Goal: Find specific page/section: Find specific page/section

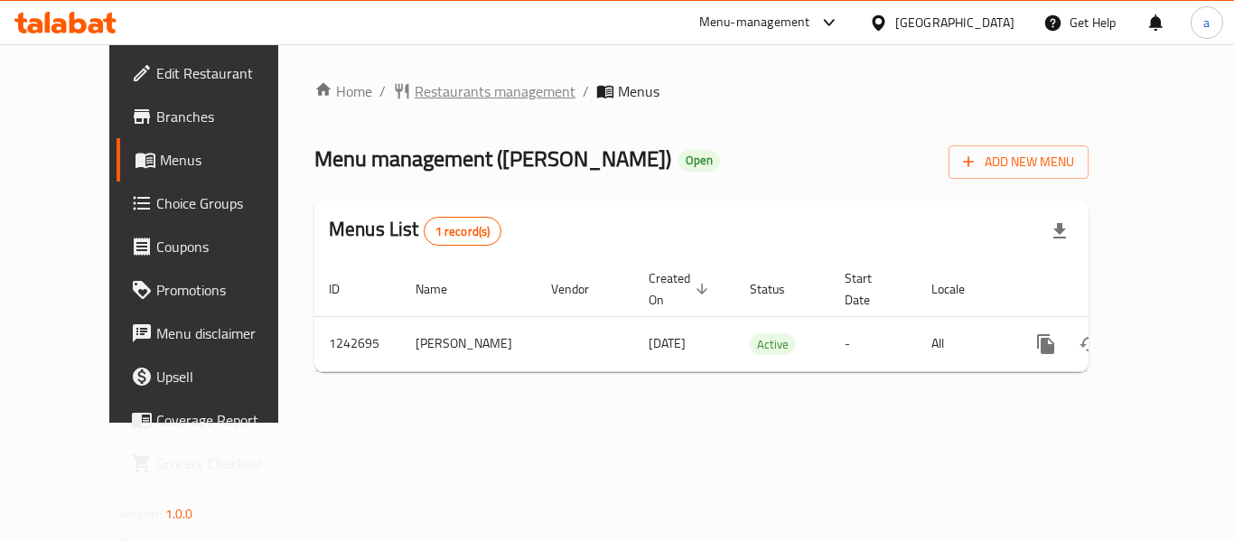
click at [430, 100] on span "Restaurants management" at bounding box center [495, 91] width 161 height 22
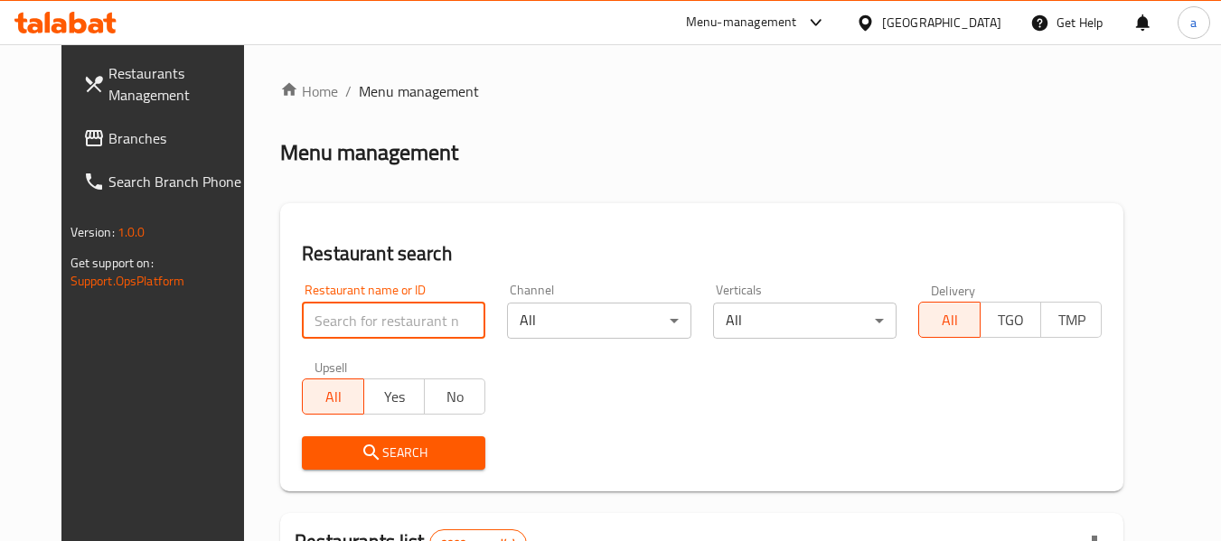
click at [382, 323] on input "search" at bounding box center [393, 321] width 183 height 36
paste input "681229"
type input "681229"
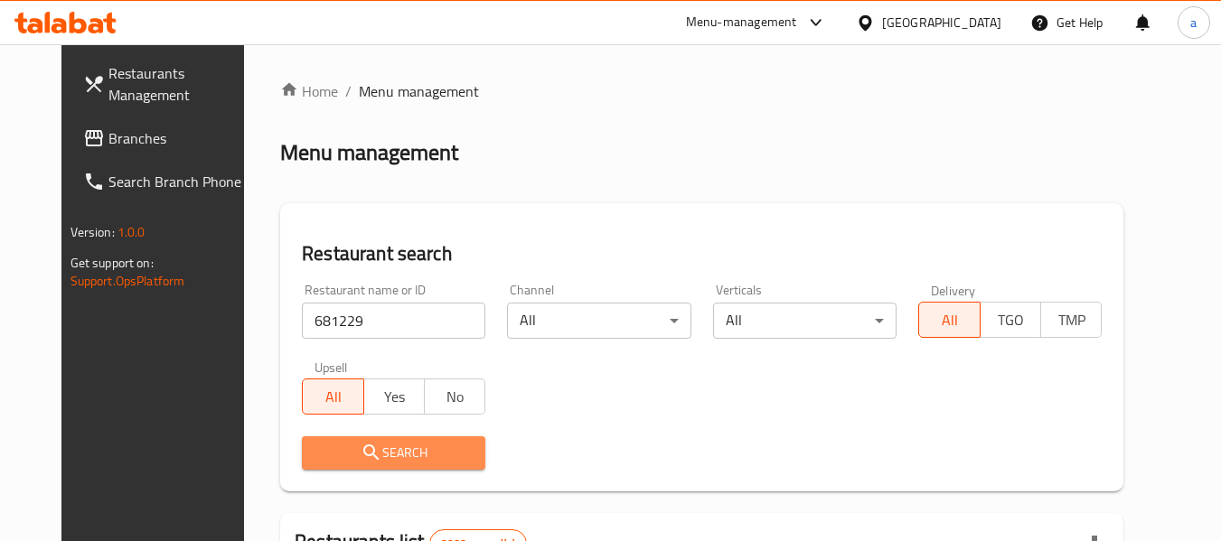
click at [397, 445] on span "Search" at bounding box center [393, 453] width 155 height 23
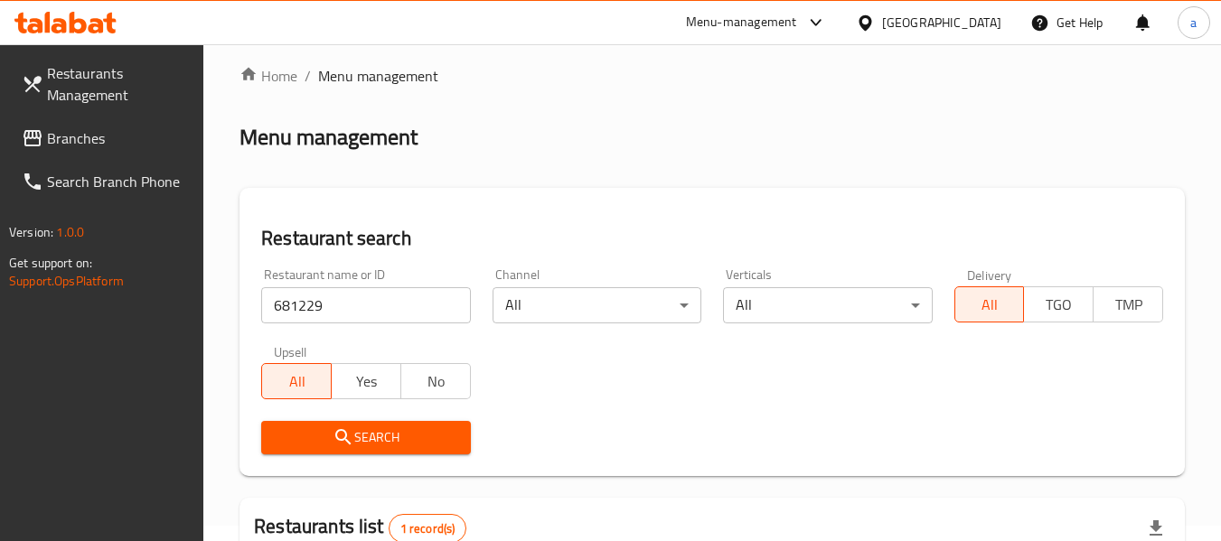
scroll to position [265, 0]
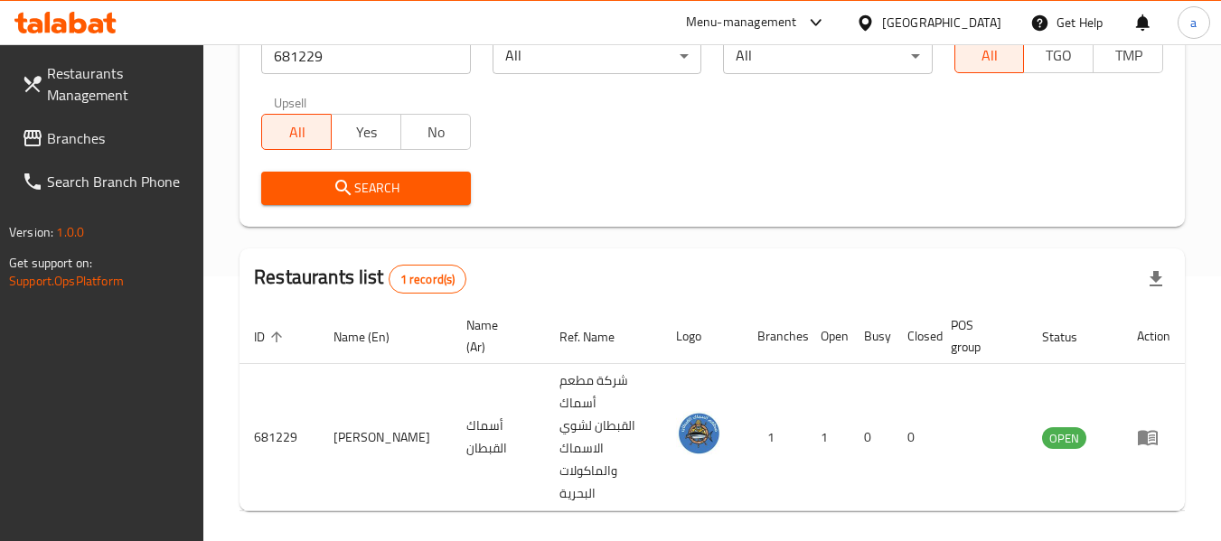
click at [972, 26] on div "[GEOGRAPHIC_DATA]" at bounding box center [941, 23] width 119 height 20
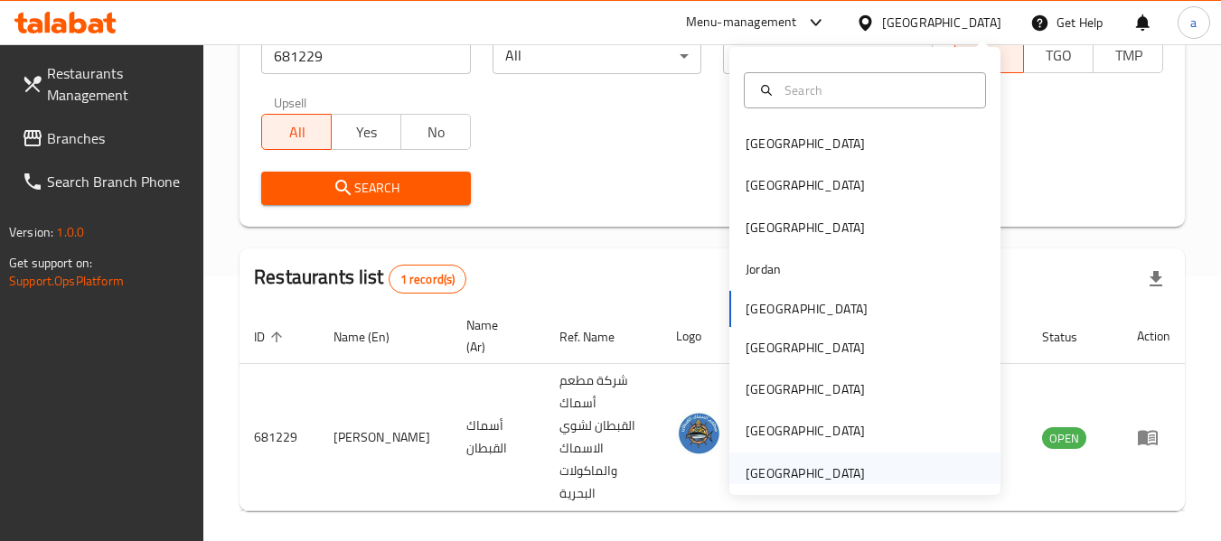
click at [801, 467] on div "[GEOGRAPHIC_DATA]" at bounding box center [805, 474] width 119 height 20
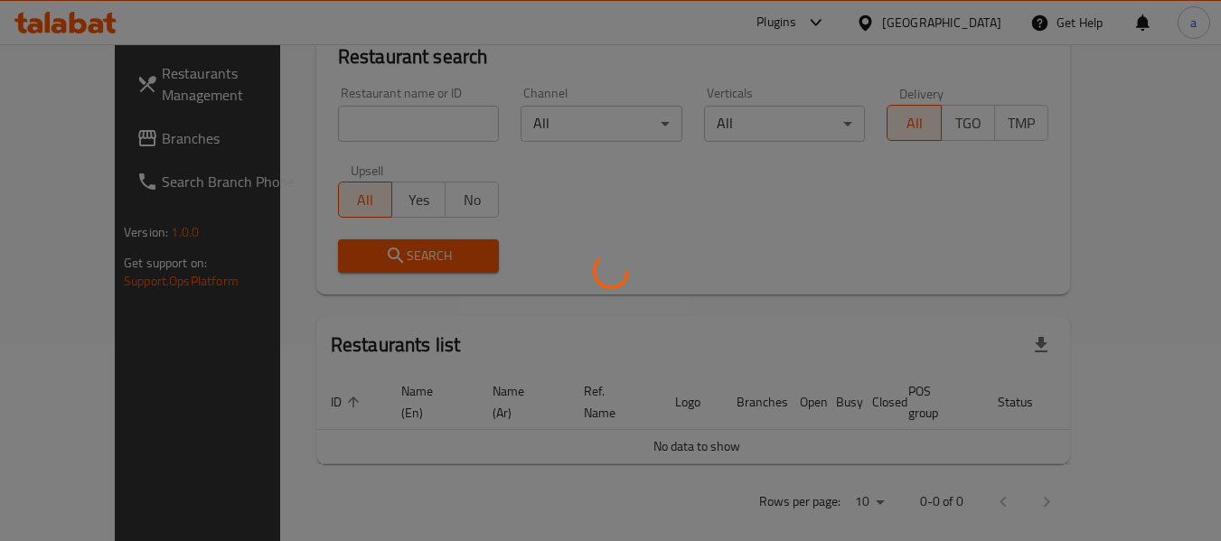
scroll to position [265, 0]
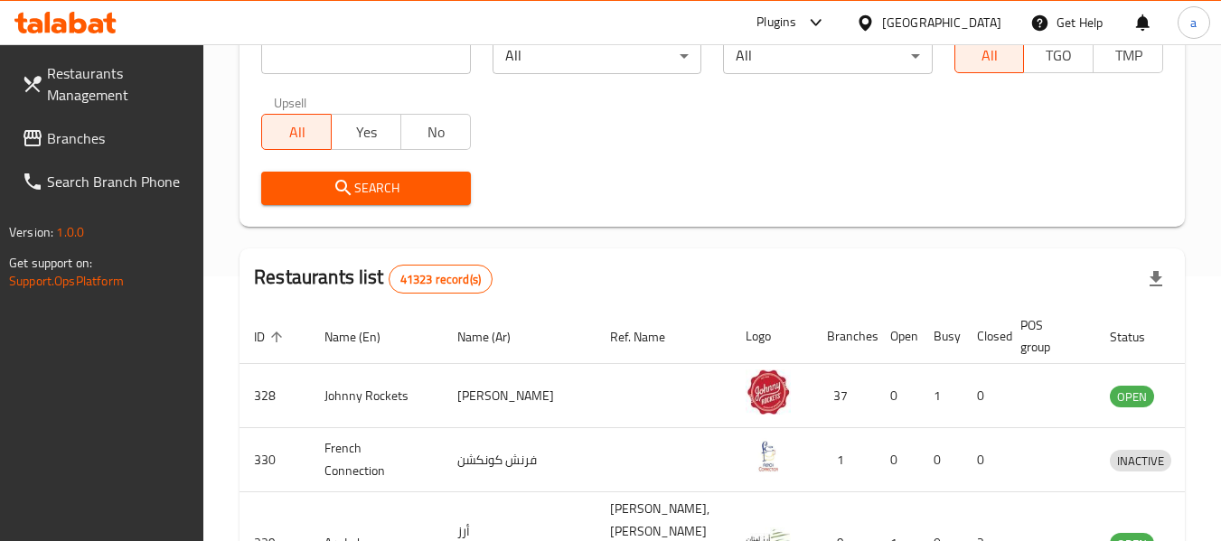
click at [70, 120] on link "Branches" at bounding box center [105, 138] width 197 height 43
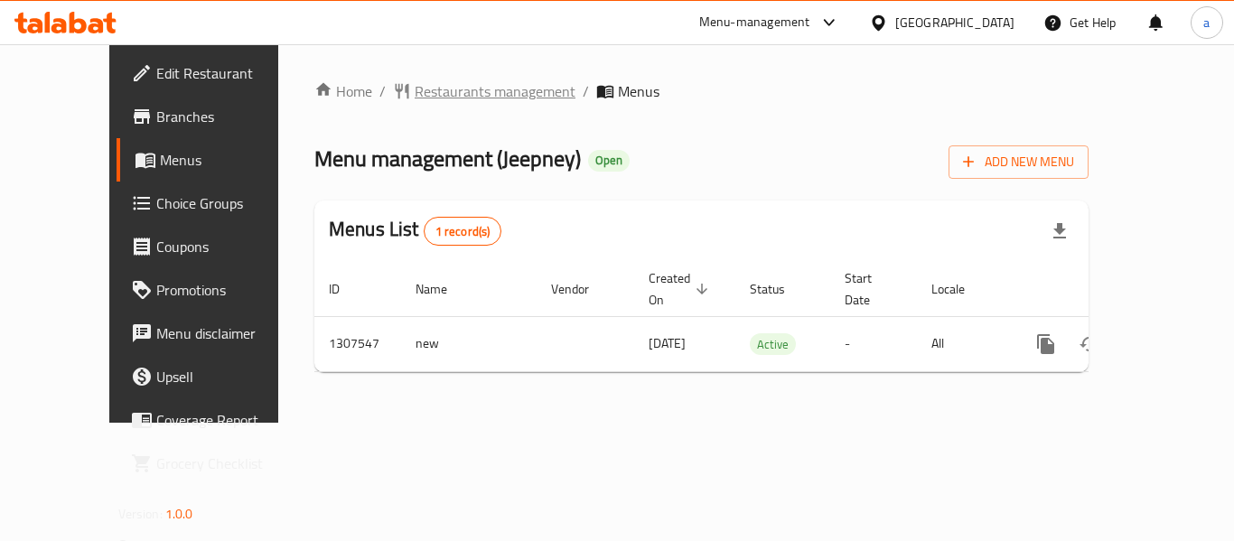
click at [421, 89] on span "Restaurants management" at bounding box center [495, 91] width 161 height 22
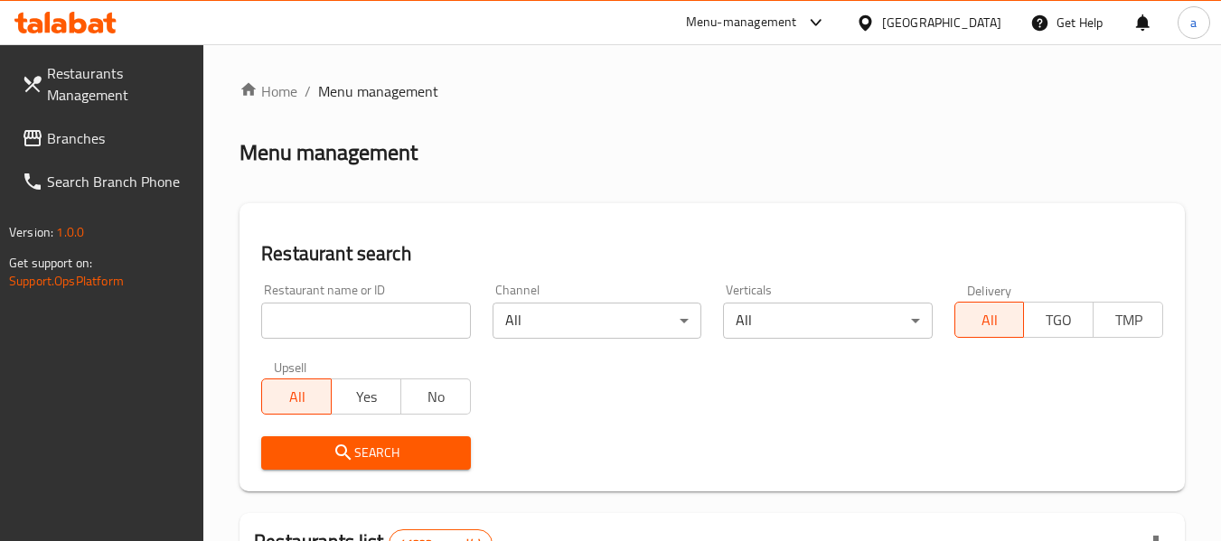
drag, startPoint x: 376, startPoint y: 319, endPoint x: 375, endPoint y: 330, distance: 10.9
click at [376, 319] on input "search" at bounding box center [365, 321] width 209 height 36
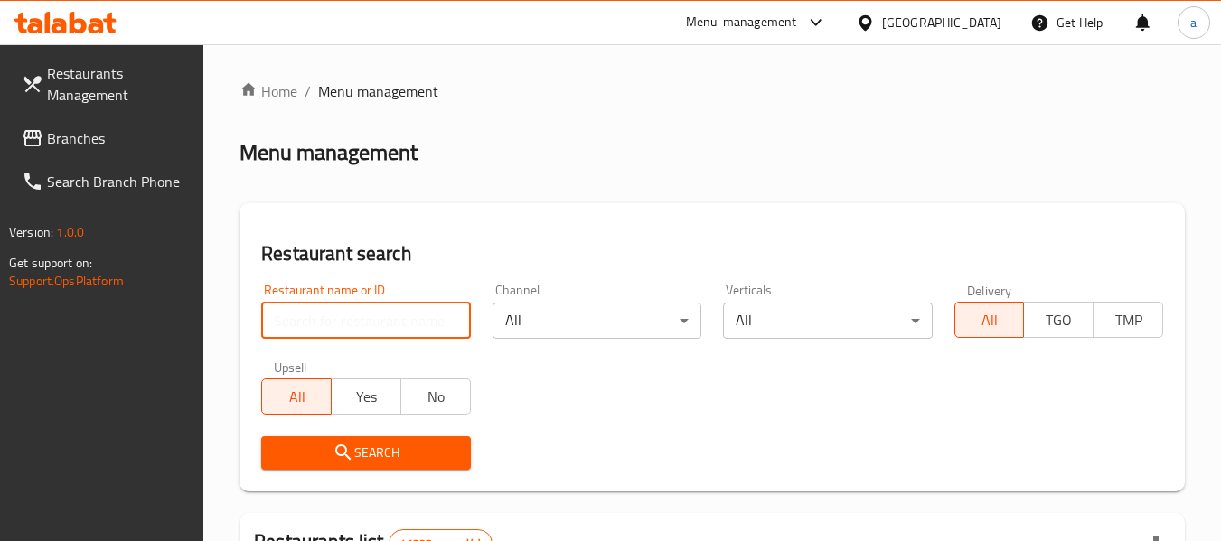
paste input "704235"
type input "704235"
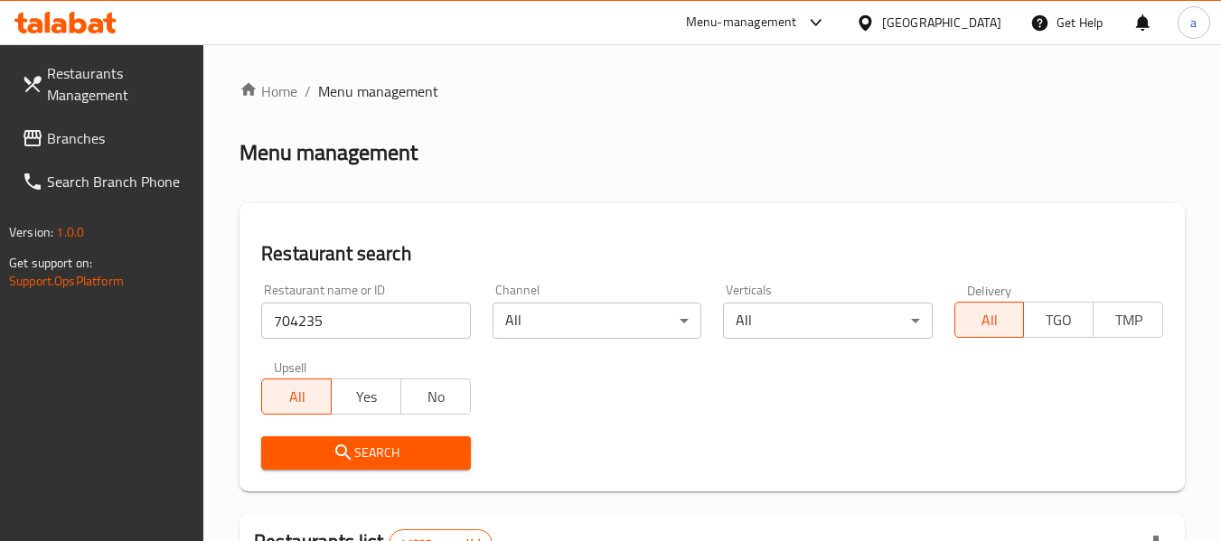
click at [408, 455] on span "Search" at bounding box center [366, 453] width 180 height 23
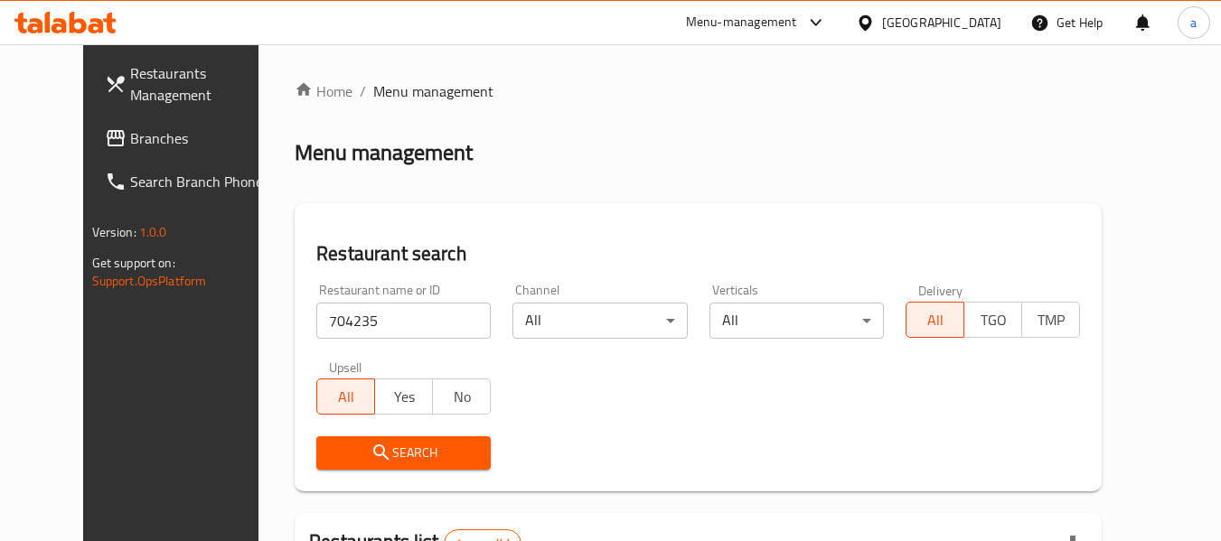
scroll to position [242, 0]
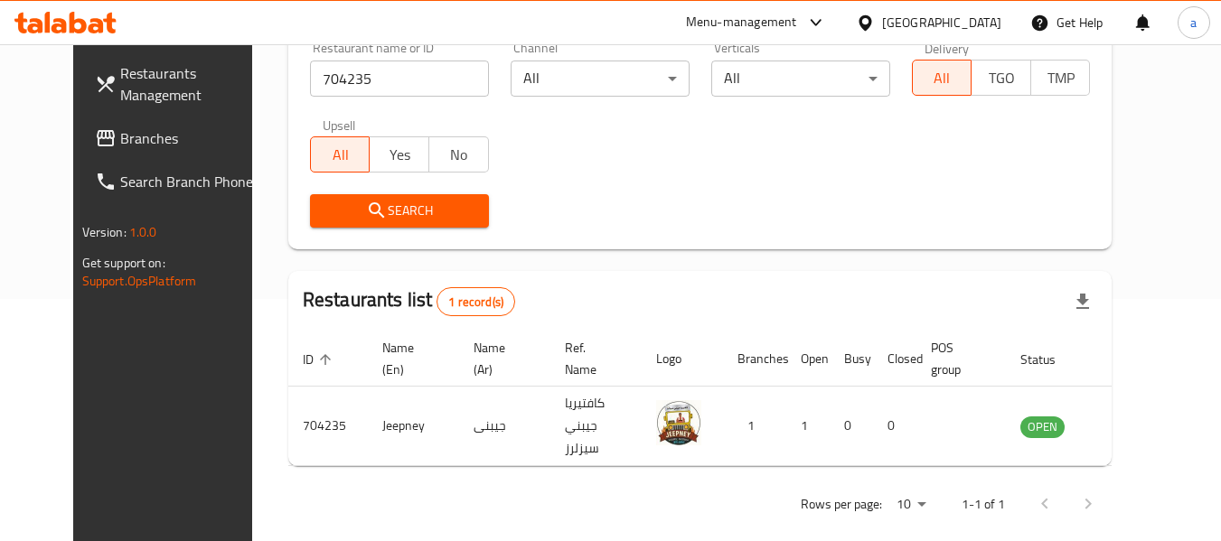
click at [958, 22] on div "[GEOGRAPHIC_DATA]" at bounding box center [941, 23] width 119 height 20
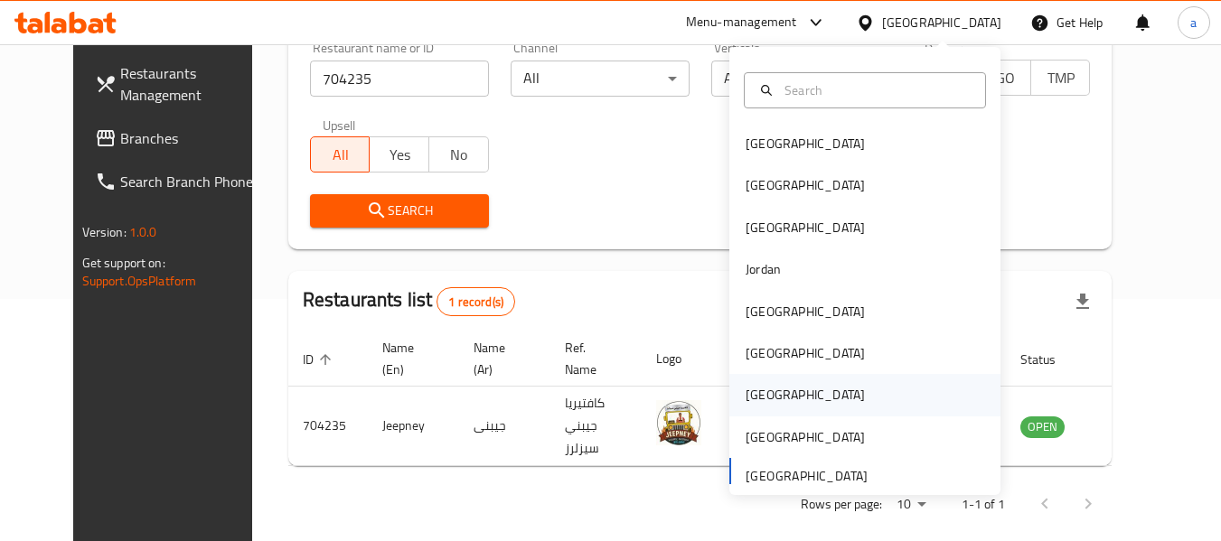
click at [805, 390] on div "[GEOGRAPHIC_DATA]" at bounding box center [864, 395] width 271 height 42
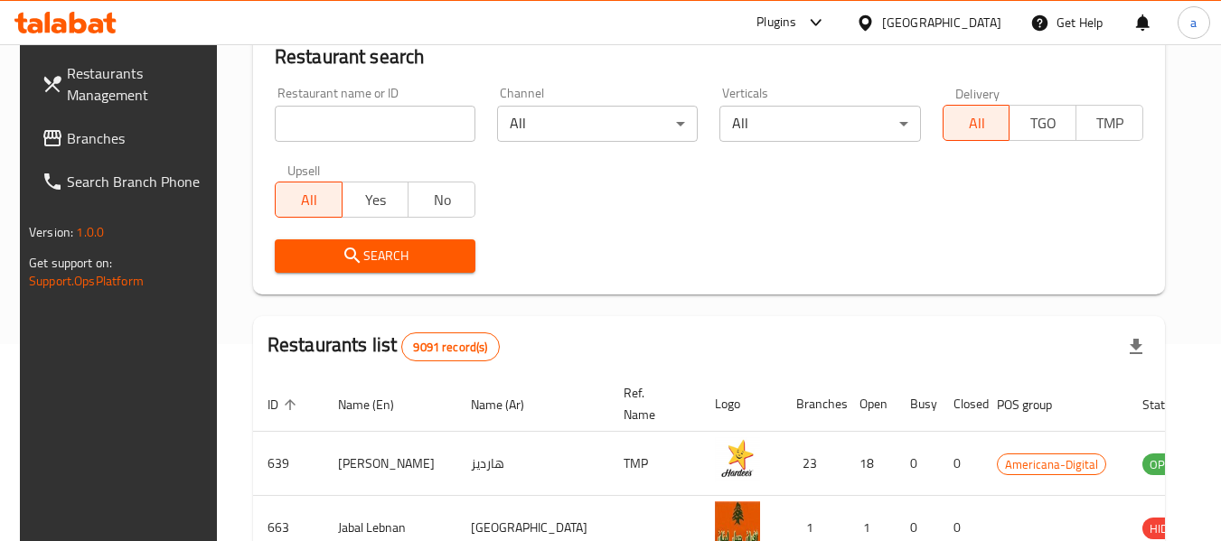
scroll to position [242, 0]
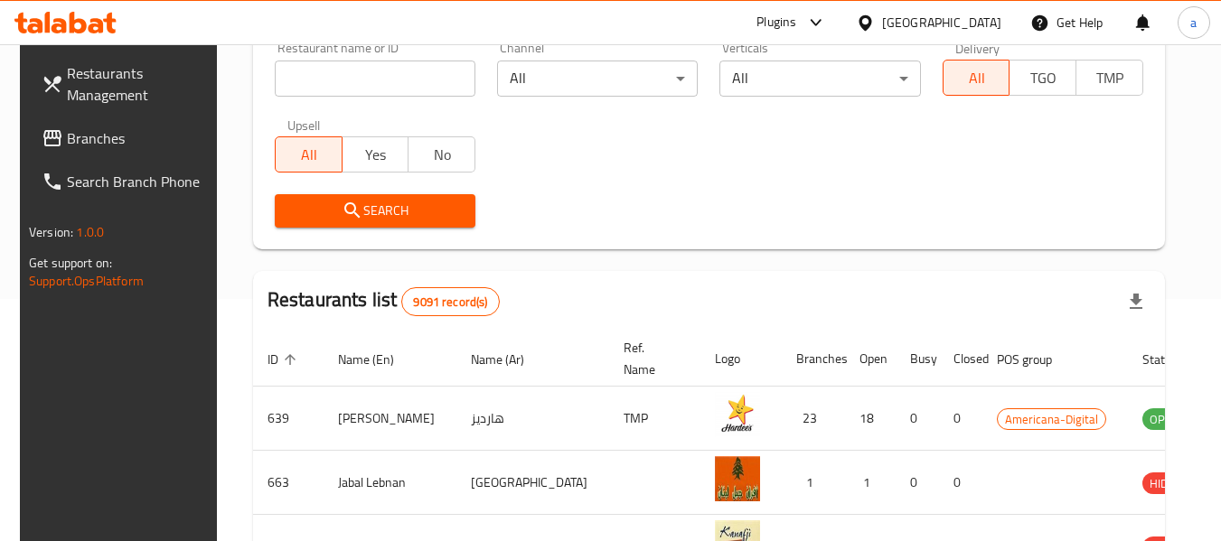
click at [80, 80] on span "Restaurants Management" at bounding box center [138, 83] width 143 height 43
